Goal: Task Accomplishment & Management: Manage account settings

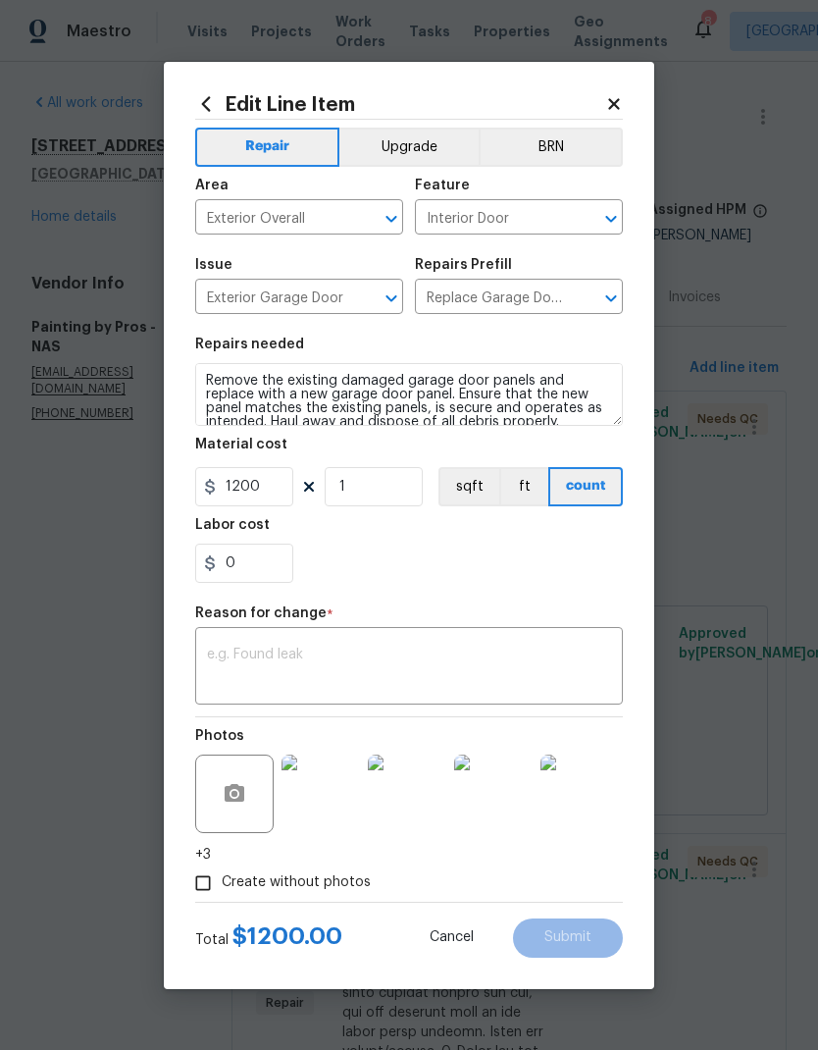
scroll to position [16, 0]
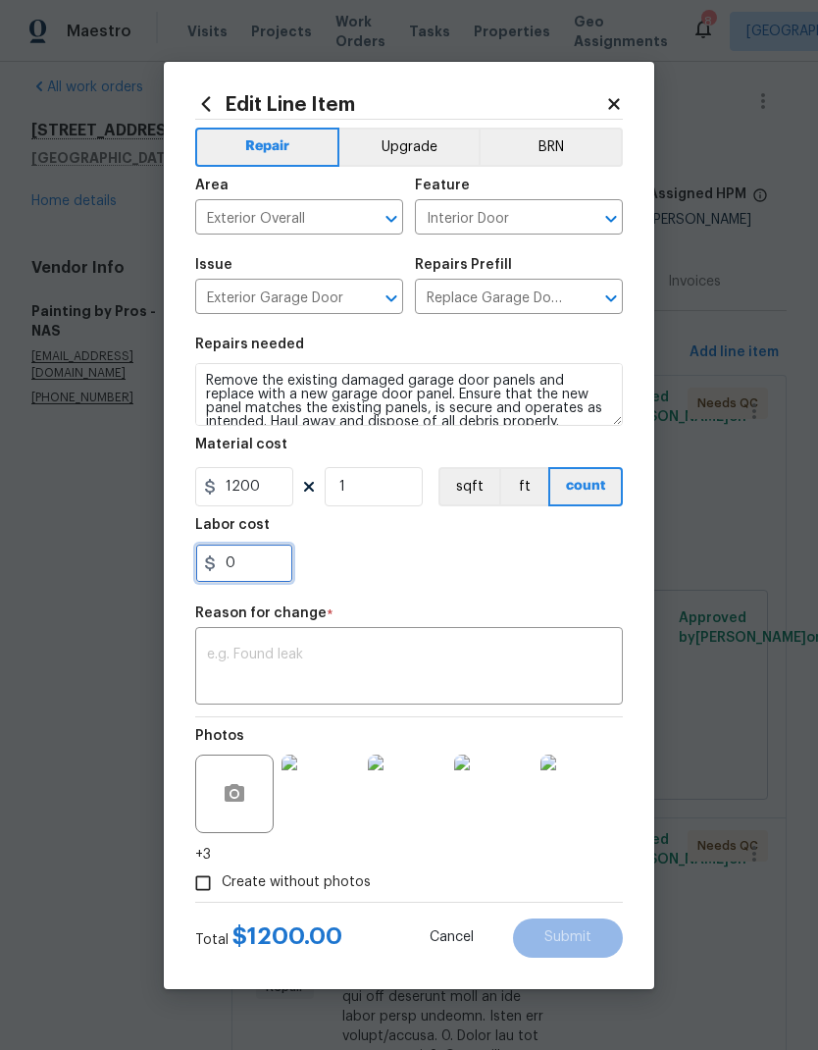
click at [267, 567] on input "0" at bounding box center [244, 562] width 98 height 39
type input "120"
click at [448, 622] on div "Reason for change *" at bounding box center [409, 619] width 428 height 26
click at [441, 643] on div "x ​" at bounding box center [409, 668] width 428 height 73
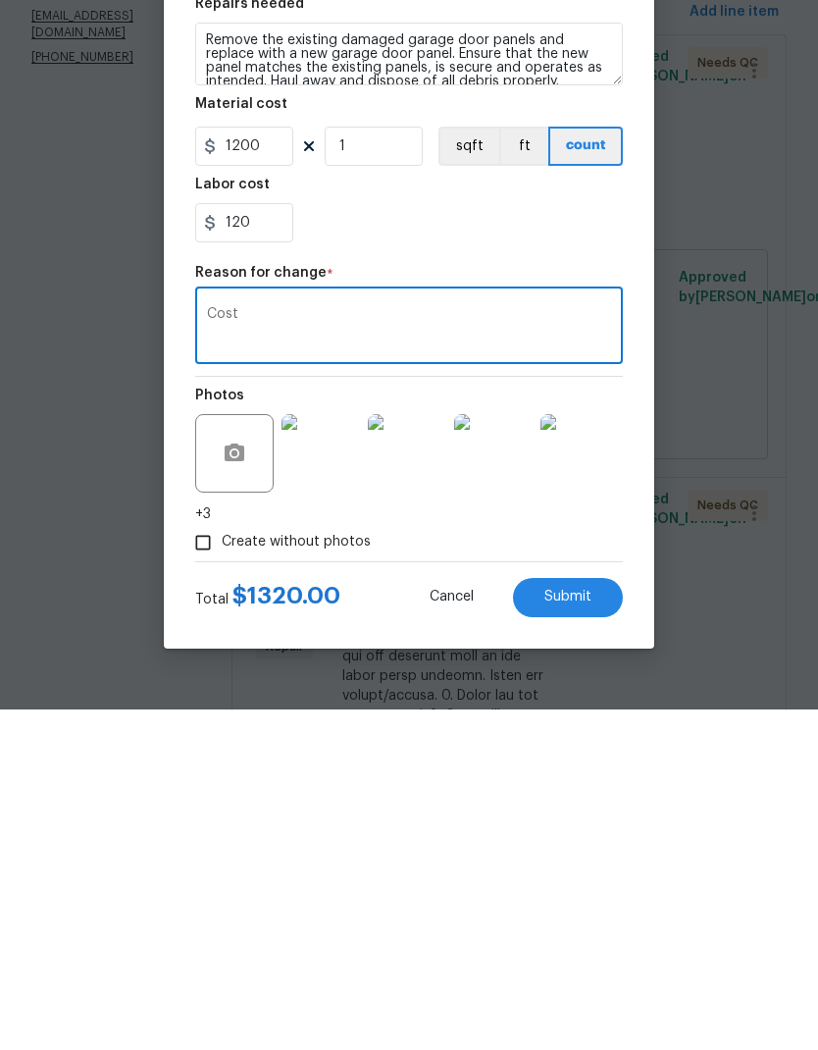
type textarea "Cost"
type textarea "The garage door I censors had to be readjusted in the line."
click at [394, 543] on div "120" at bounding box center [409, 562] width 428 height 39
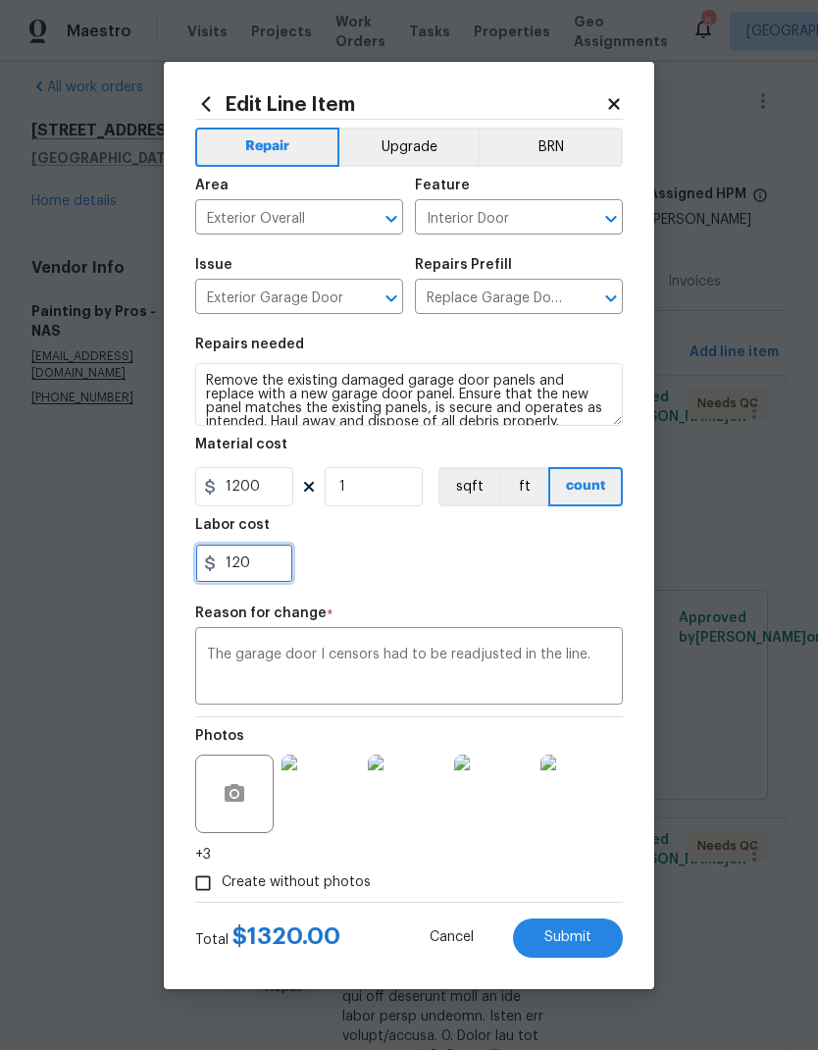
click at [264, 563] on input "120" at bounding box center [244, 562] width 98 height 39
type input "150"
click at [466, 551] on div "150" at bounding box center [409, 562] width 428 height 39
click at [571, 665] on textarea "The garage door I censors had to be readjusted in the line." at bounding box center [409, 667] width 404 height 41
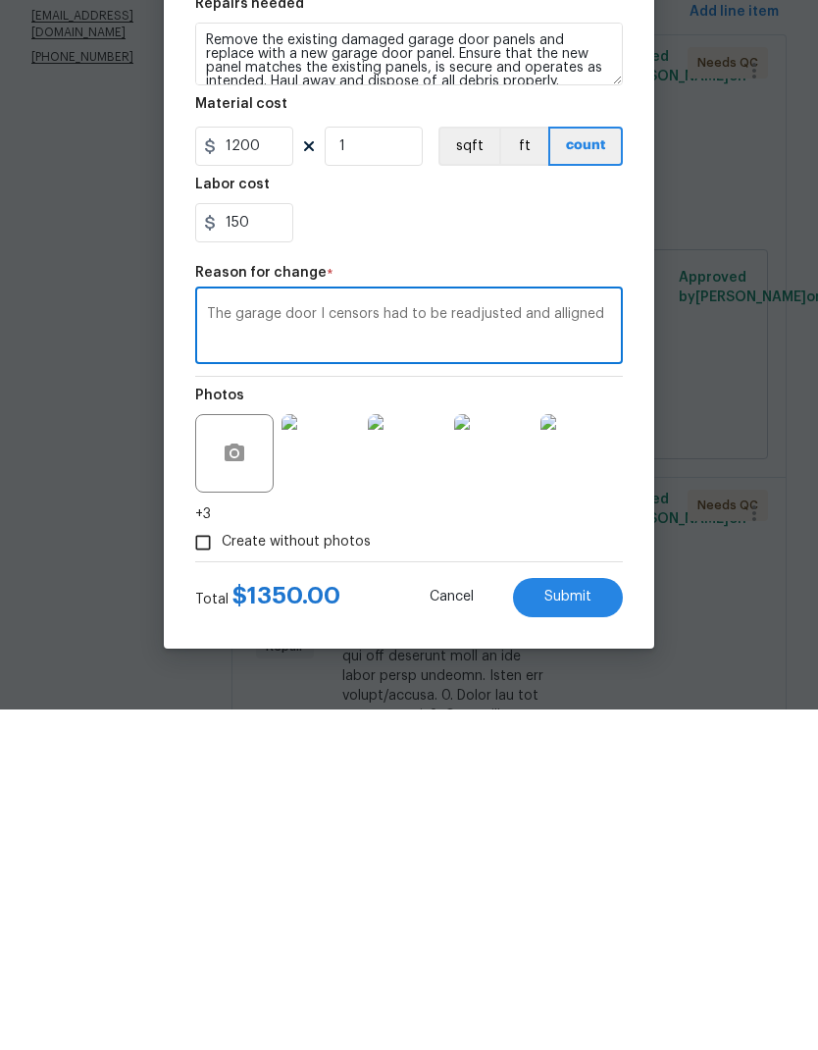
type textarea "The garage door I censors had to be readjusted and alligned"
click at [540, 918] on button "Submit" at bounding box center [568, 937] width 110 height 39
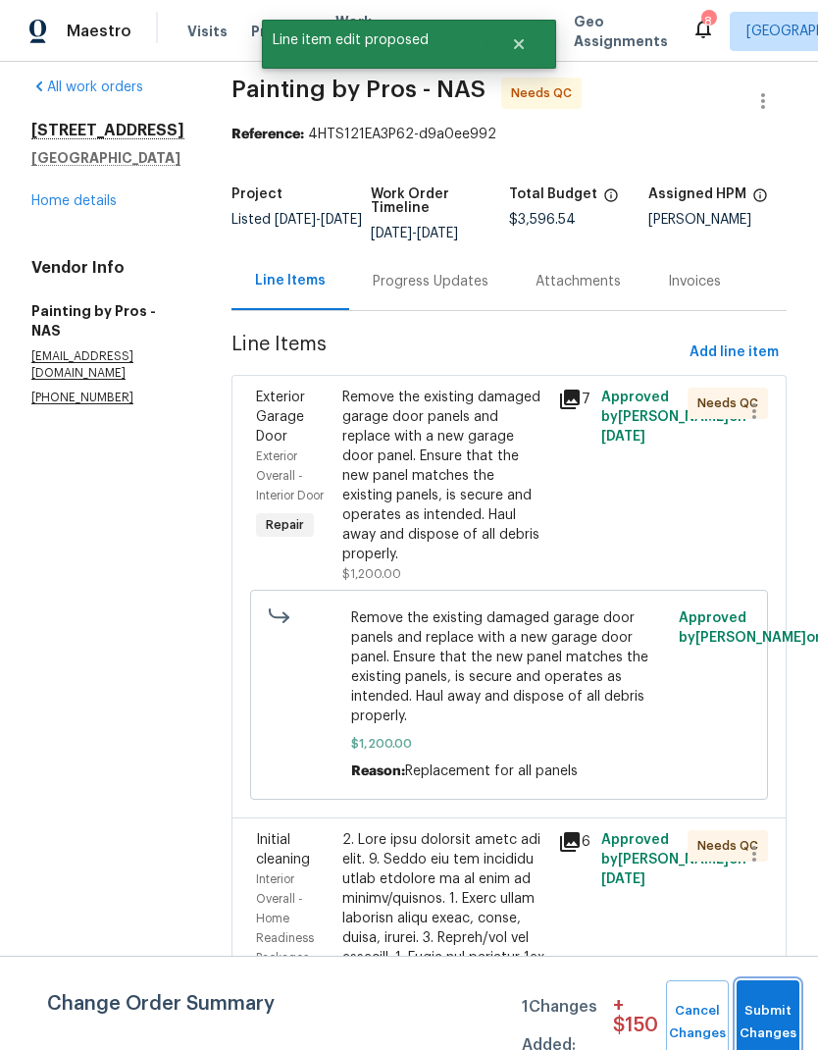
click at [751, 1016] on button "Submit Changes" at bounding box center [768, 1022] width 63 height 84
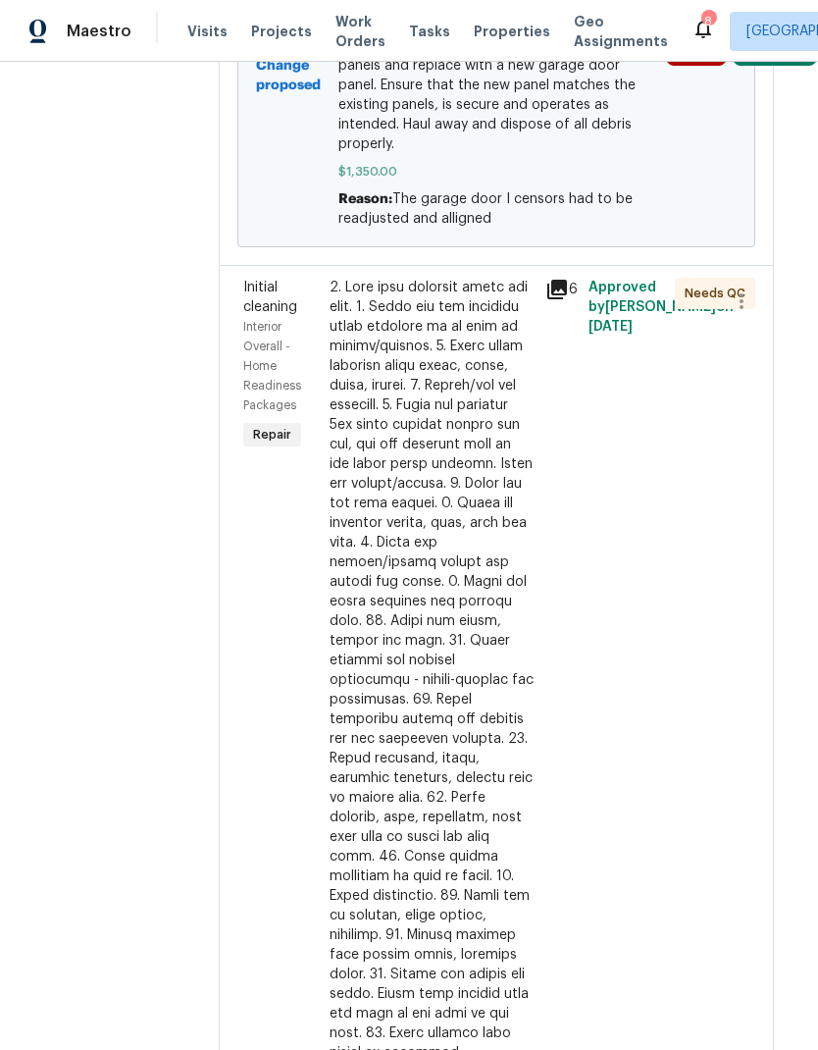
scroll to position [791, 12]
click at [402, 534] on div at bounding box center [433, 749] width 204 height 942
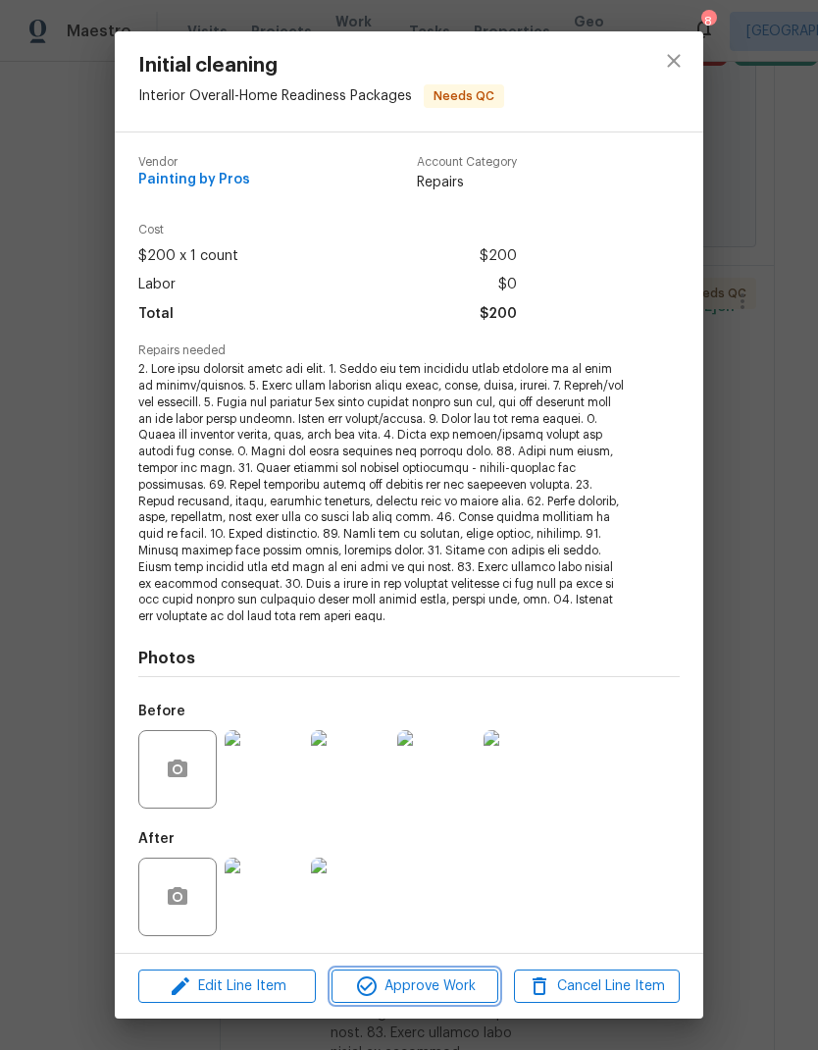
click at [407, 992] on span "Approve Work" at bounding box center [414, 986] width 154 height 25
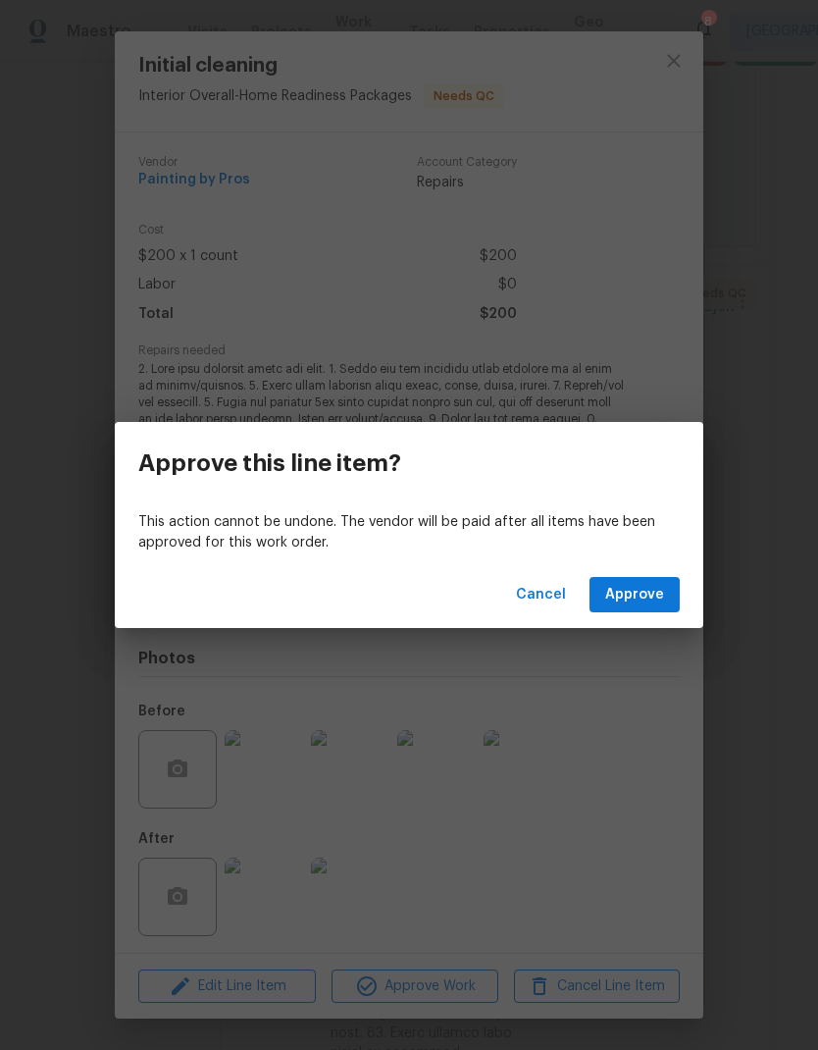
click at [644, 592] on span "Approve" at bounding box center [634, 595] width 59 height 25
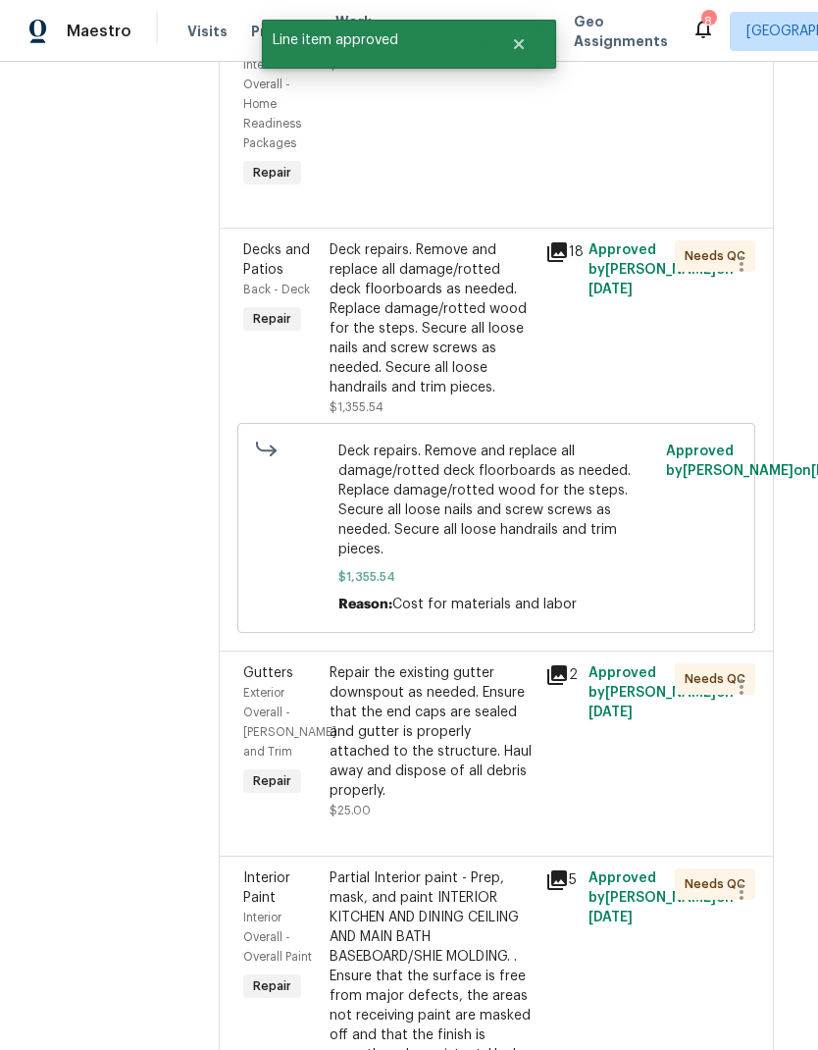
scroll to position [1072, 12]
click at [392, 338] on div "Deck repairs. Remove and replace all damage/rotted deck floorboards as needed. …" at bounding box center [433, 318] width 204 height 157
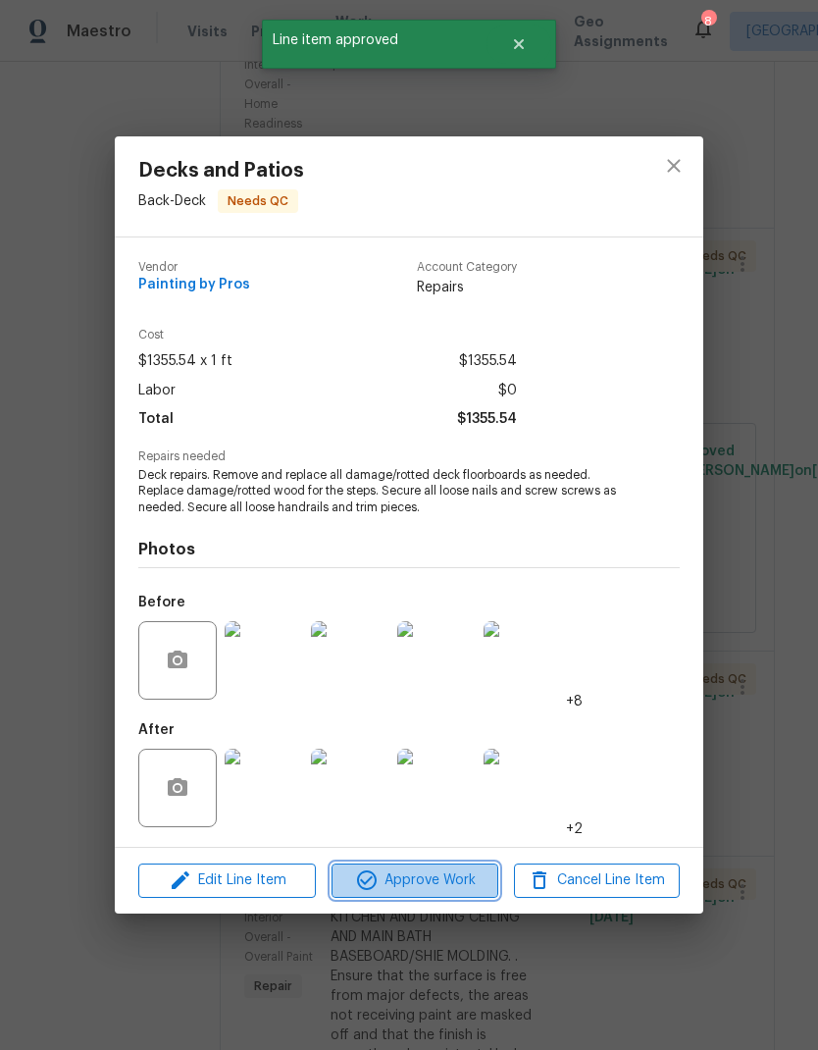
click at [378, 886] on icon "button" at bounding box center [367, 880] width 24 height 24
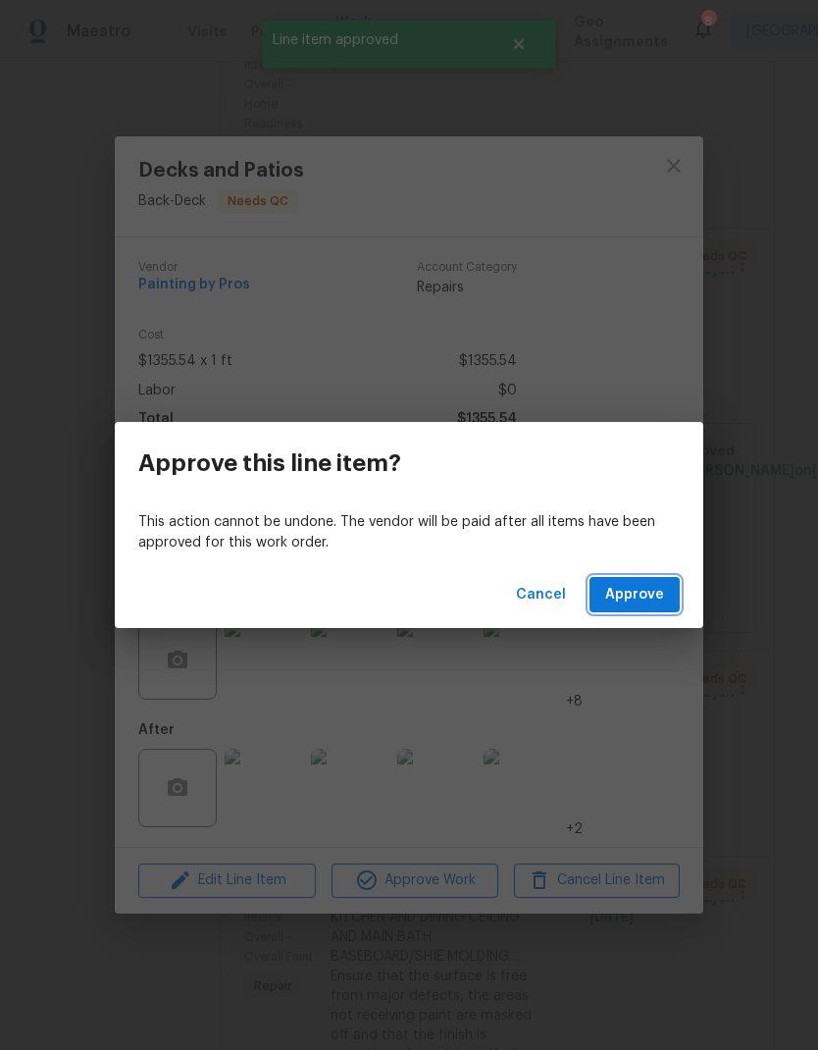
click at [627, 600] on span "Approve" at bounding box center [634, 595] width 59 height 25
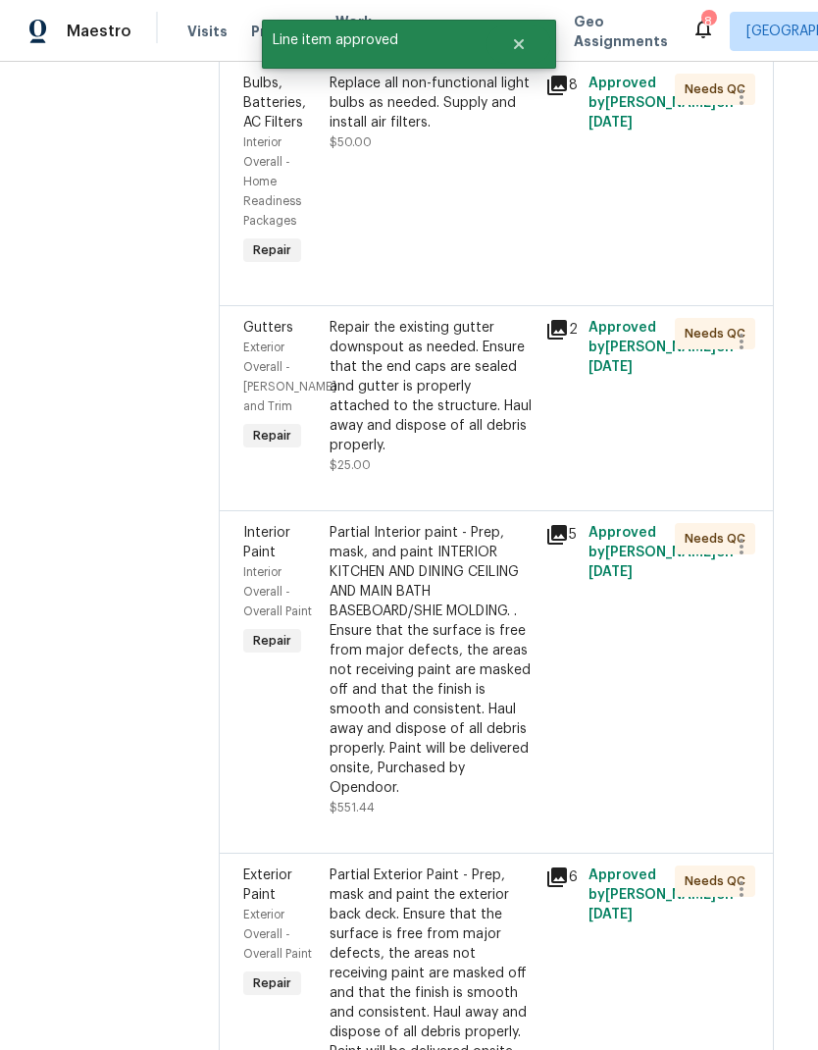
scroll to position [995, 12]
click at [373, 231] on div "Replace all non-functional light bulbs as needed. Supply and install air filter…" at bounding box center [433, 172] width 216 height 208
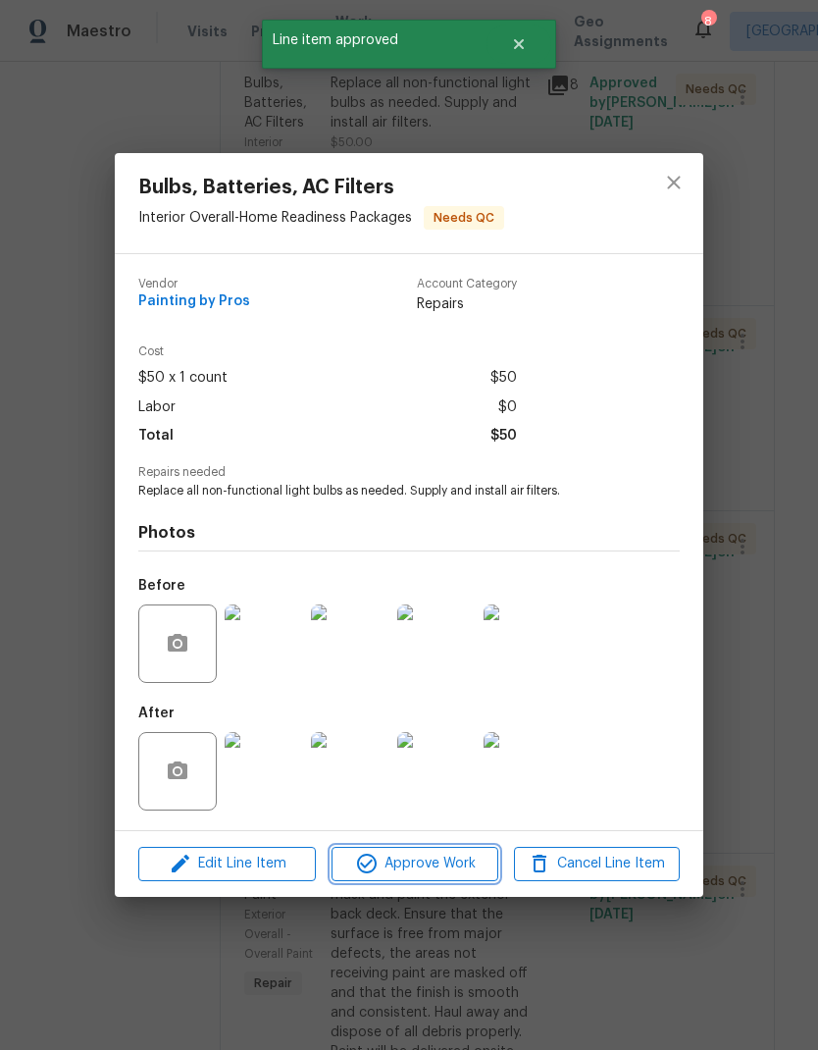
click at [385, 866] on span "Approve Work" at bounding box center [414, 863] width 154 height 25
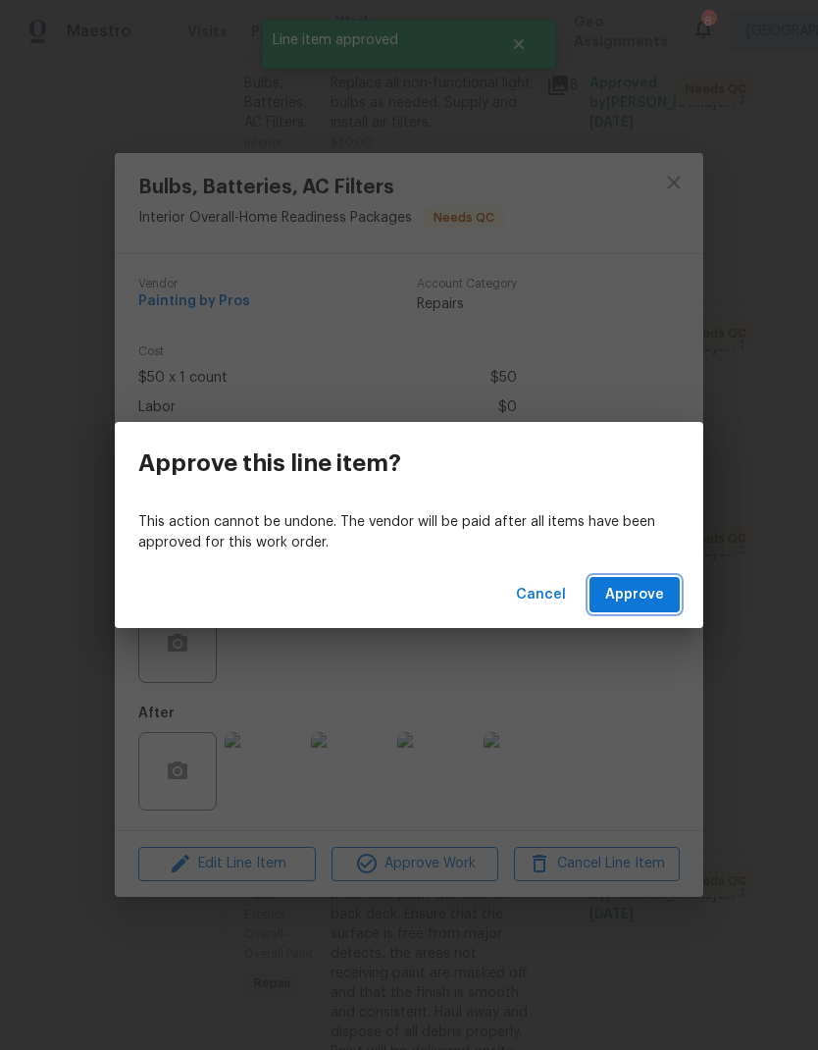
click at [641, 586] on span "Approve" at bounding box center [634, 595] width 59 height 25
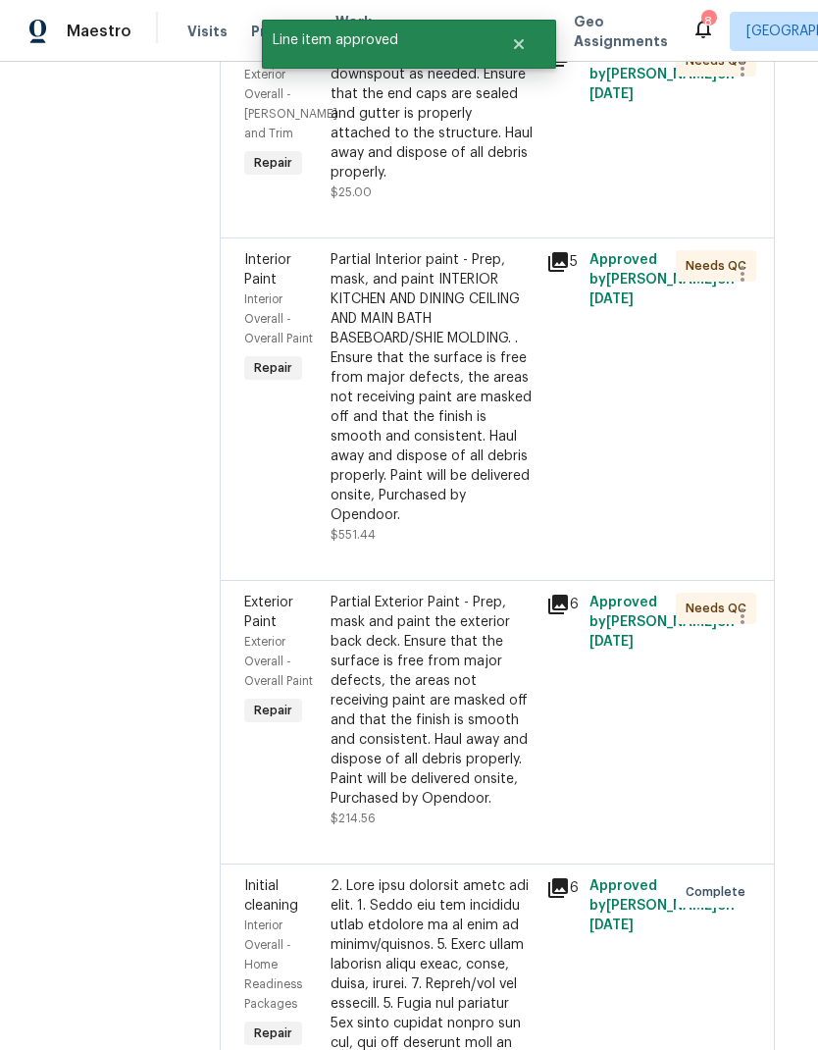
scroll to position [1022, 12]
click at [418, 183] on div "Repair the existing gutter downspout as needed. Ensure that the end caps are se…" at bounding box center [433, 114] width 204 height 137
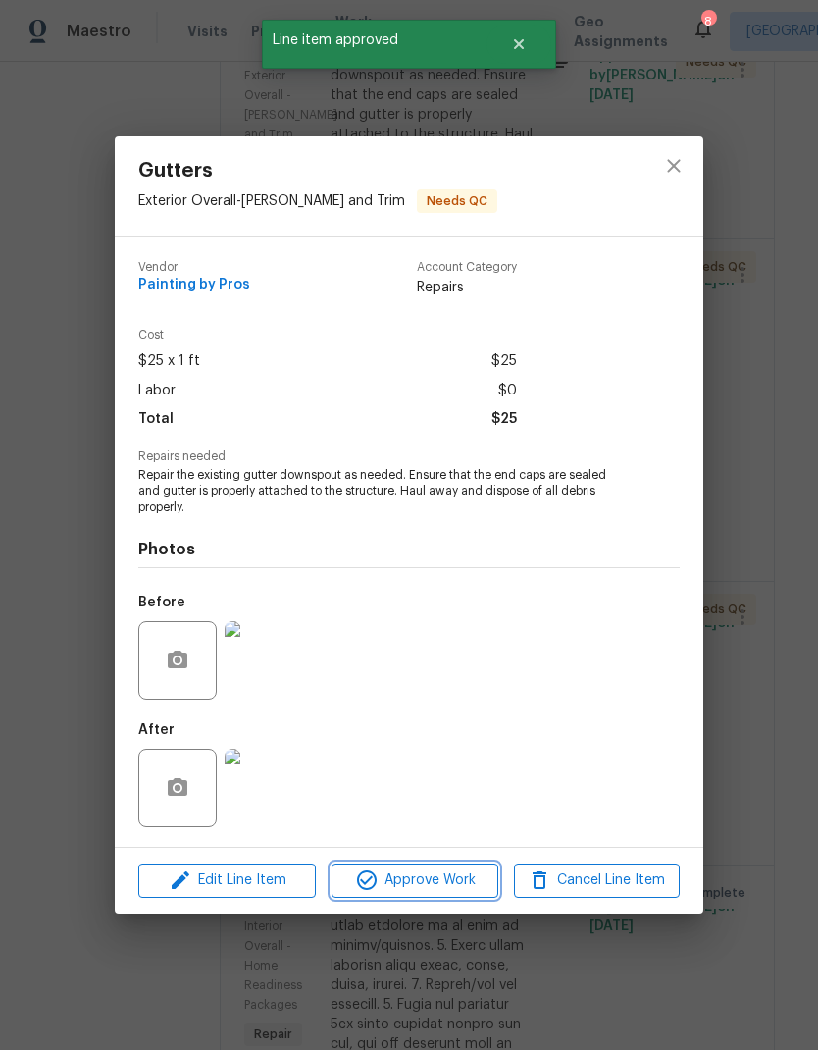
click at [406, 877] on span "Approve Work" at bounding box center [414, 880] width 154 height 25
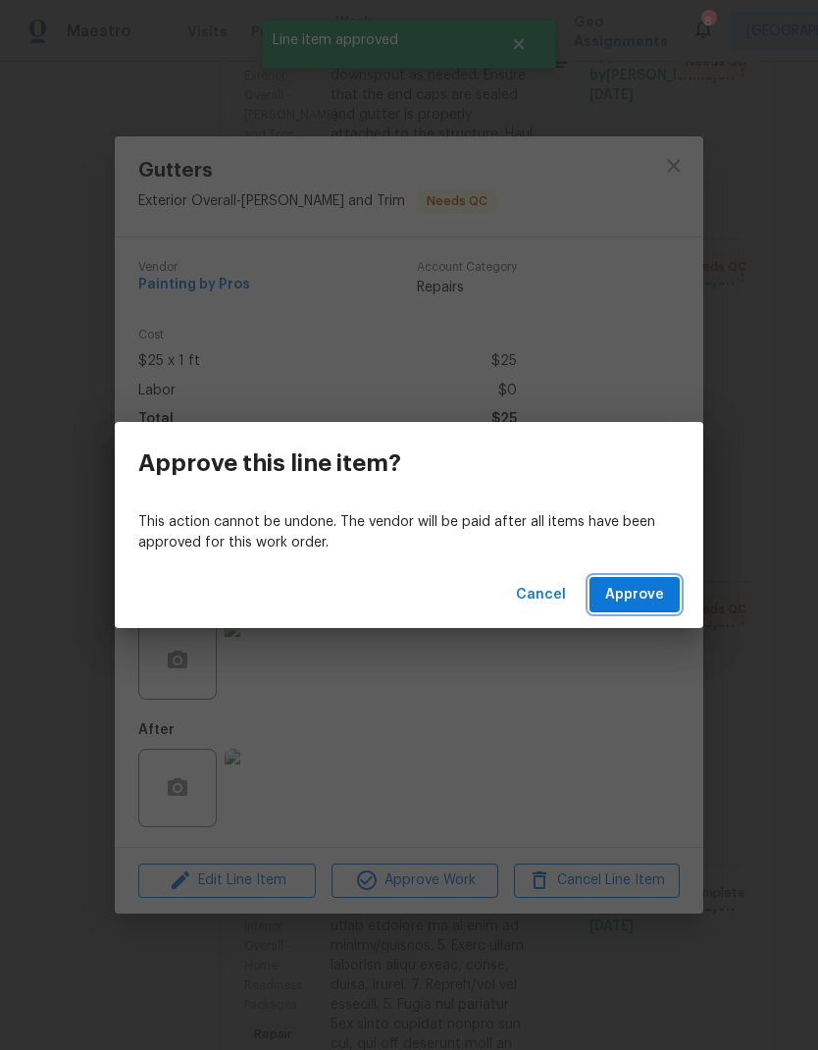
click at [624, 590] on span "Approve" at bounding box center [634, 595] width 59 height 25
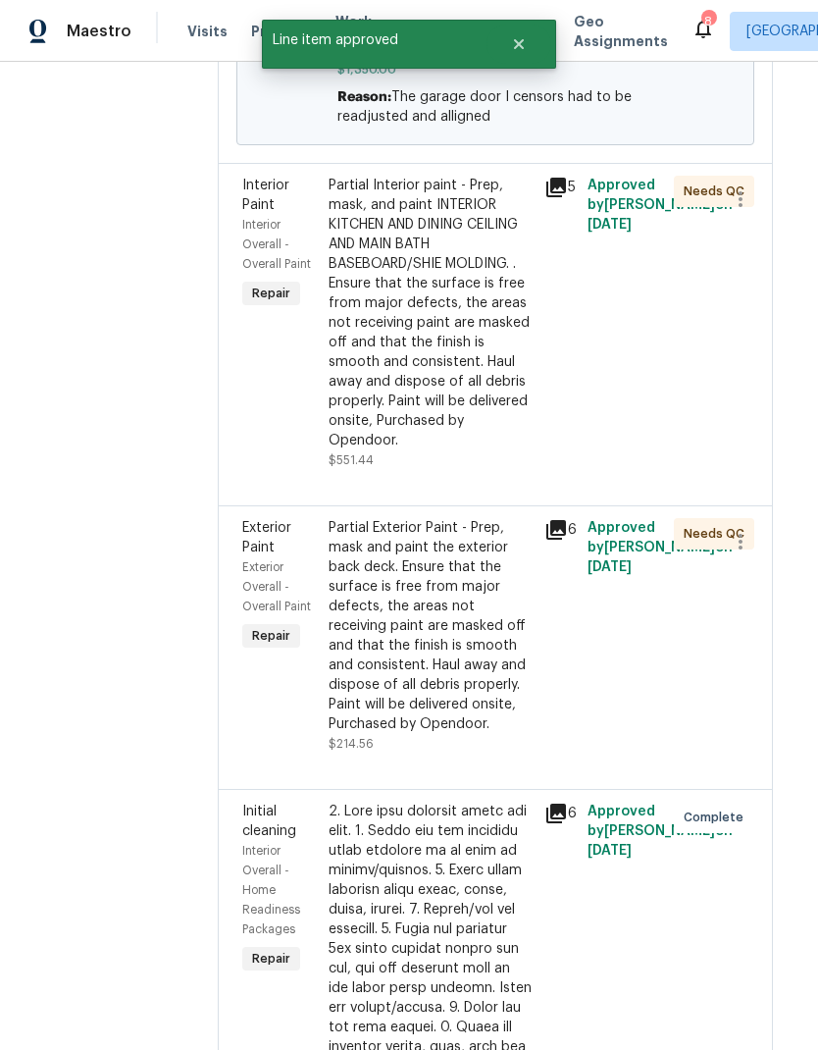
scroll to position [893, 12]
click at [425, 363] on div "Partial Interior paint - Prep, mask, and paint INTERIOR KITCHEN AND DINING CEIL…" at bounding box center [433, 313] width 204 height 275
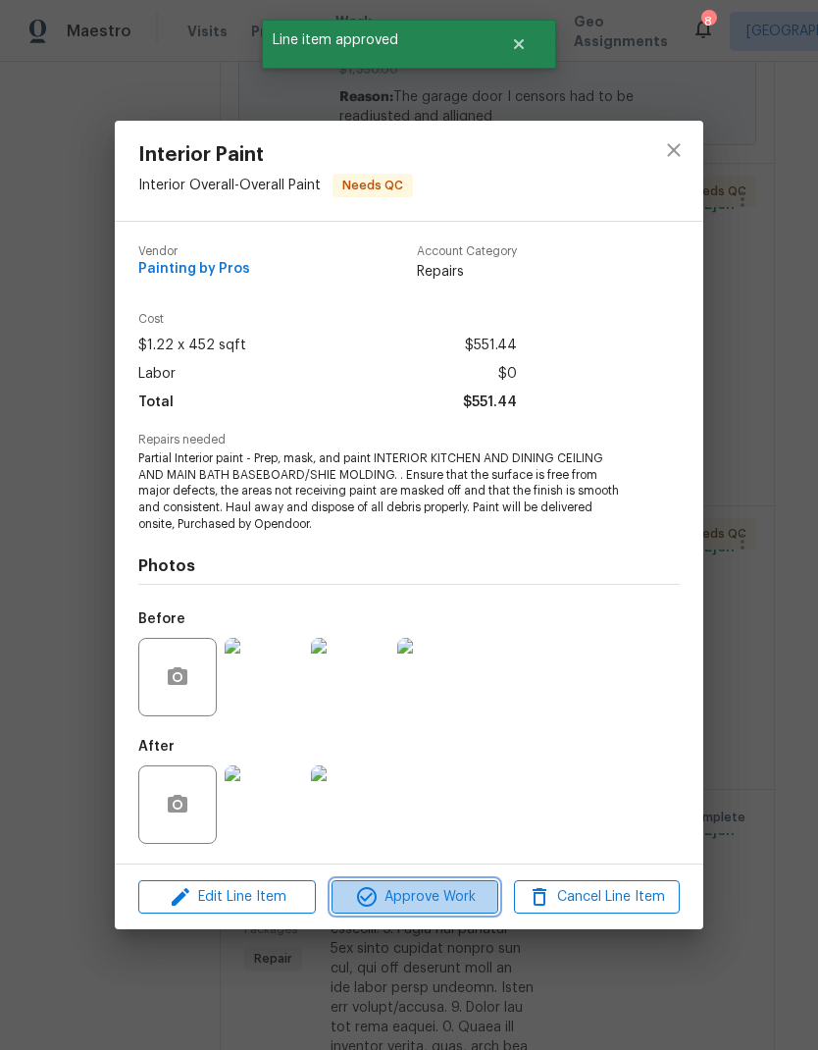
click at [393, 900] on span "Approve Work" at bounding box center [414, 897] width 154 height 25
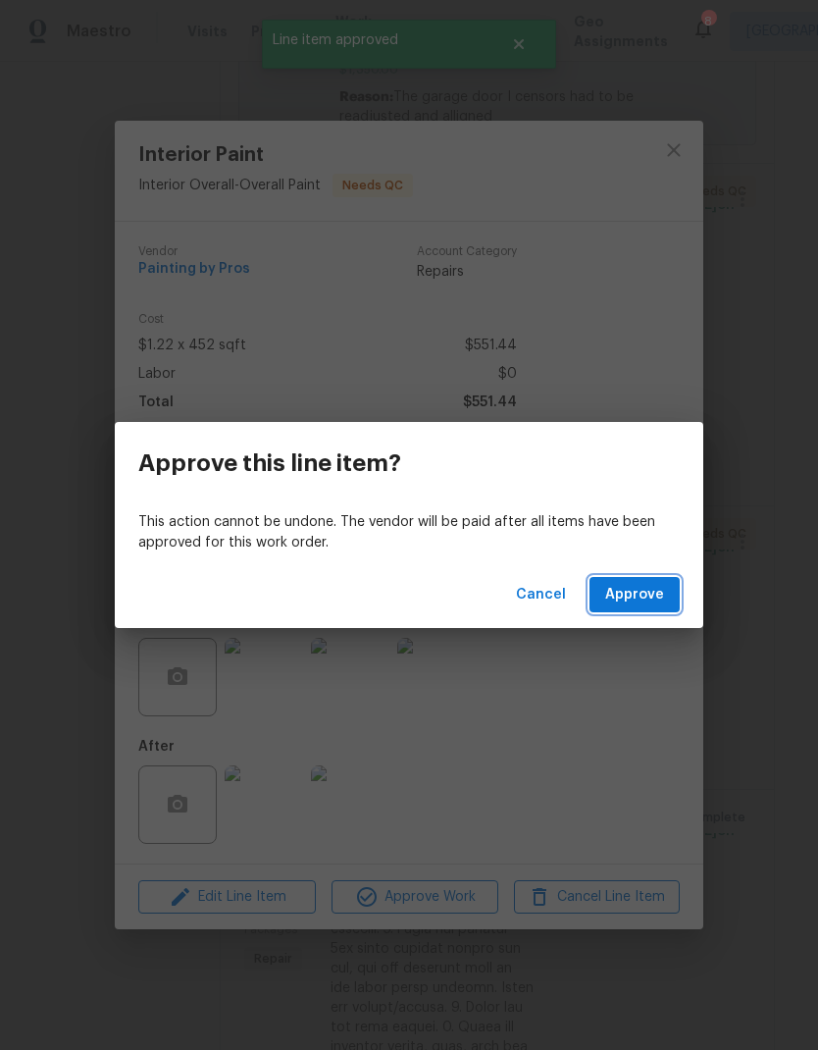
click at [637, 585] on span "Approve" at bounding box center [634, 595] width 59 height 25
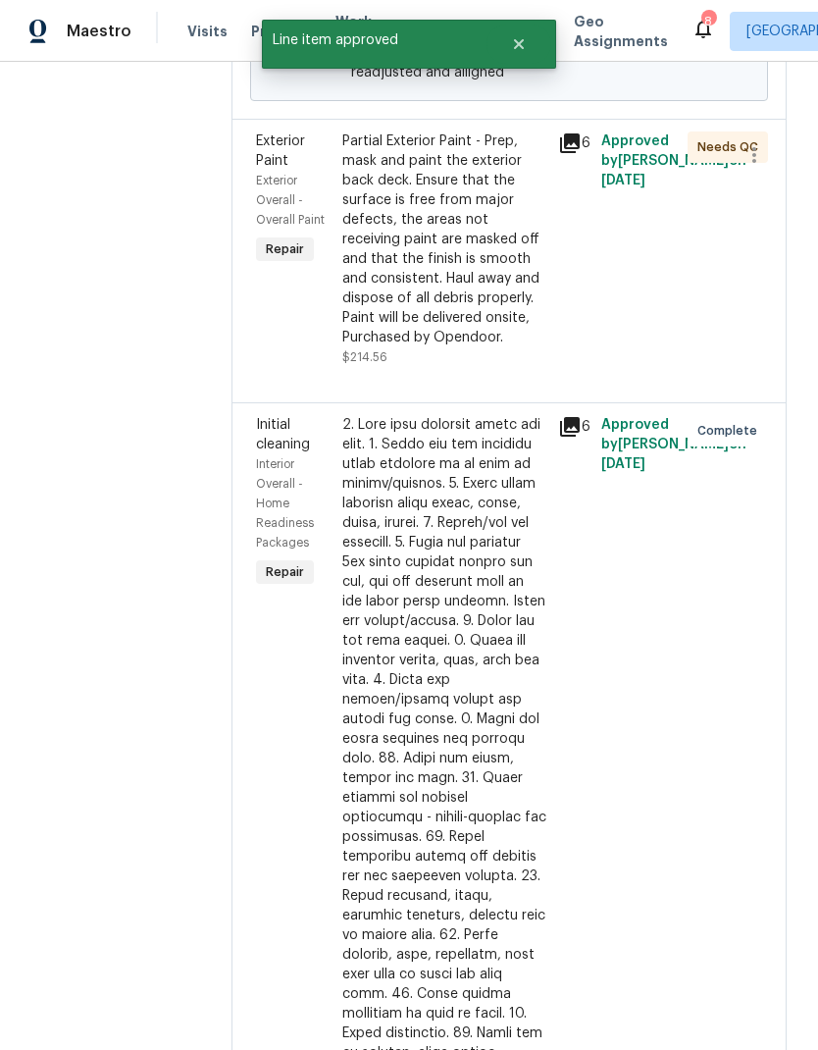
scroll to position [937, 0]
click at [409, 347] on div "Partial Exterior Paint - Prep, mask and paint the exterior back deck. Ensure th…" at bounding box center [444, 239] width 204 height 216
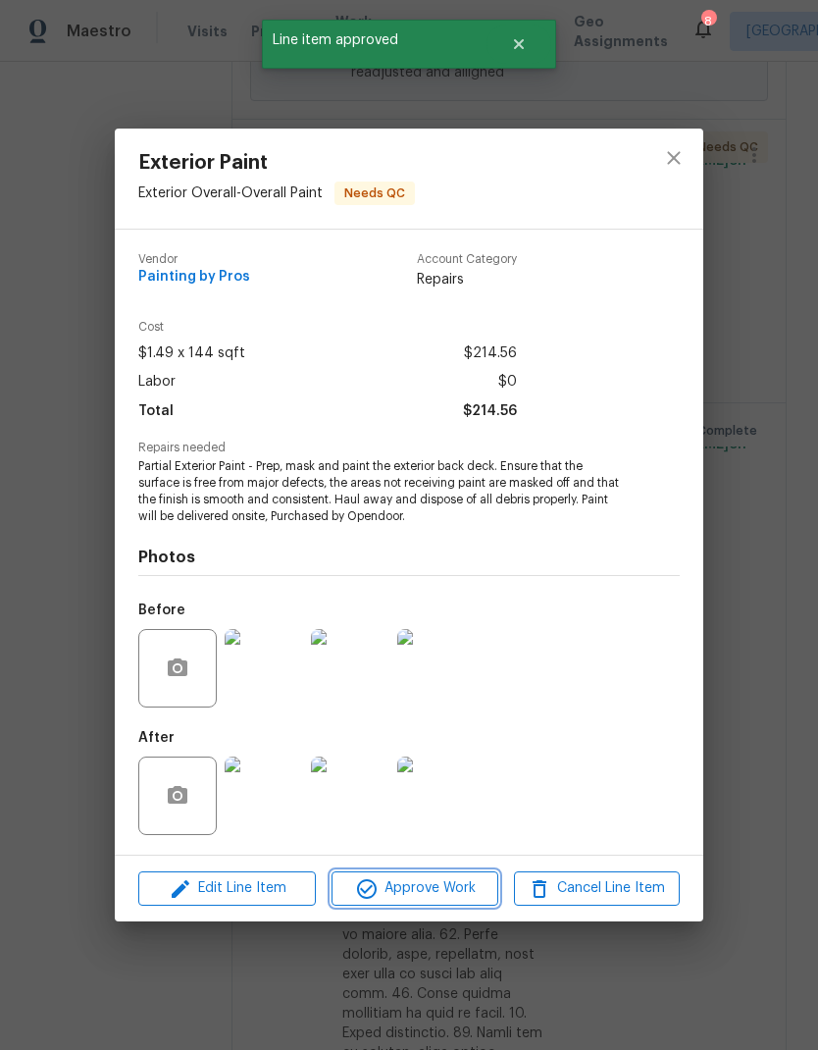
click at [395, 899] on span "Approve Work" at bounding box center [414, 888] width 154 height 25
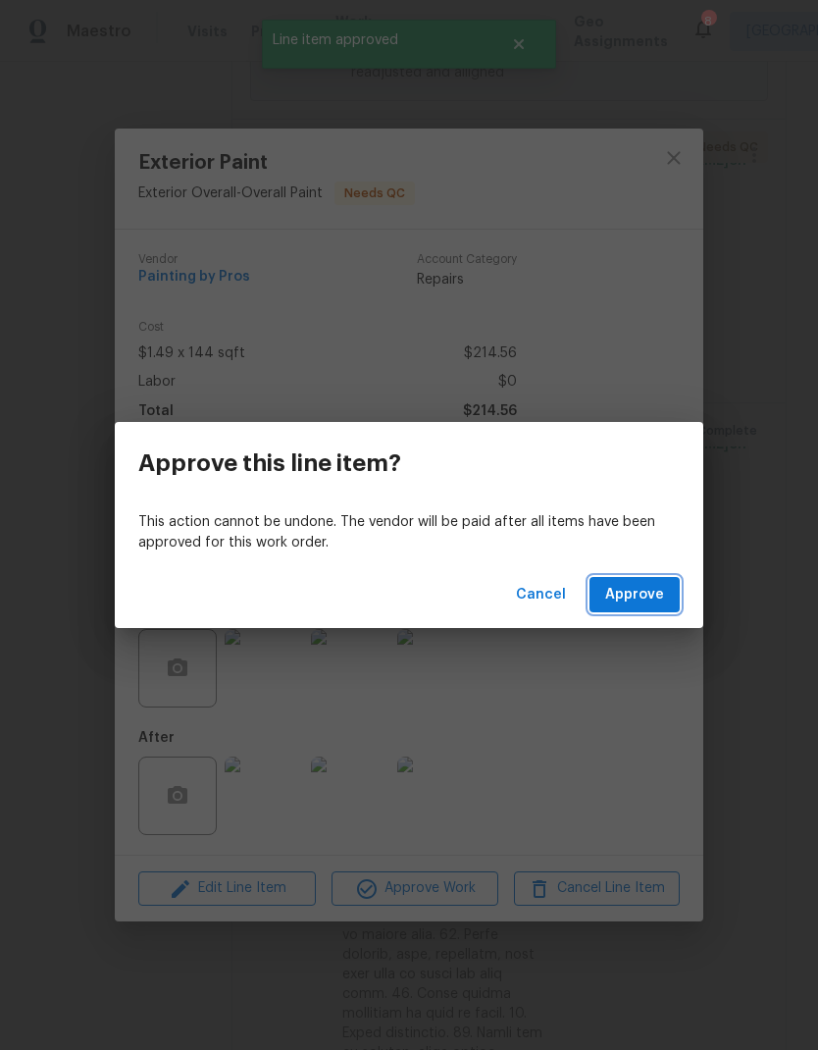
click at [631, 608] on button "Approve" at bounding box center [635, 595] width 90 height 36
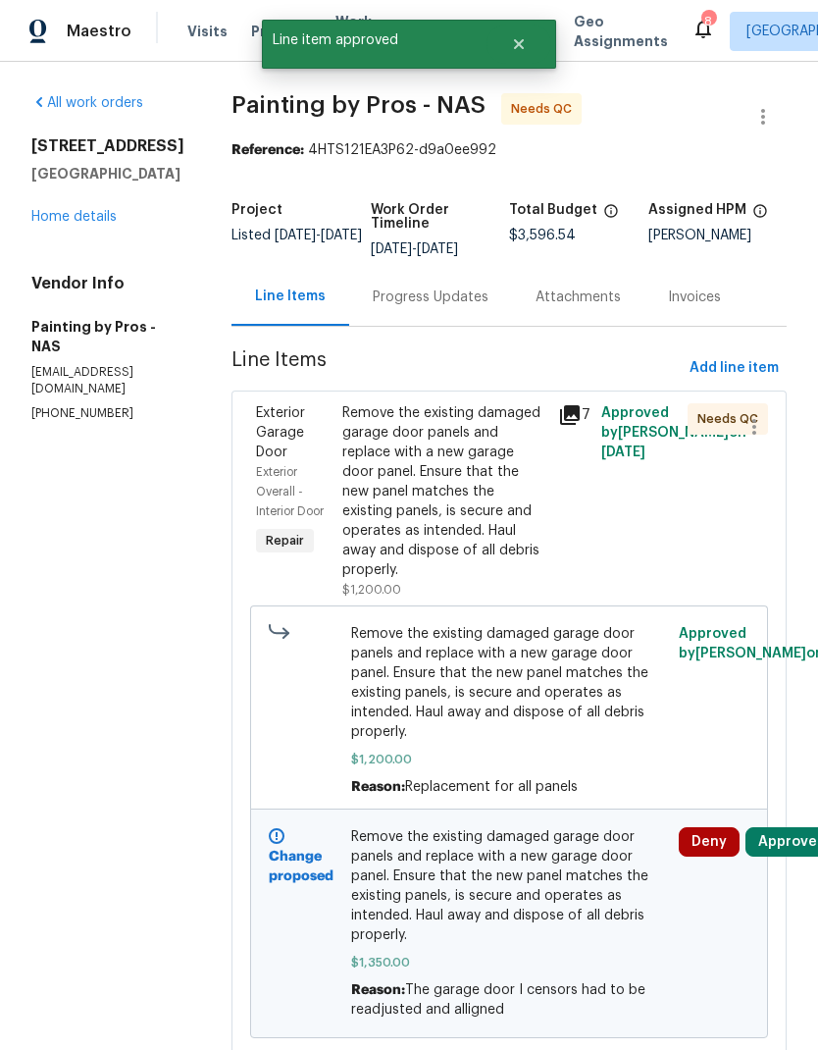
scroll to position [0, 0]
